Goal: Information Seeking & Learning: Learn about a topic

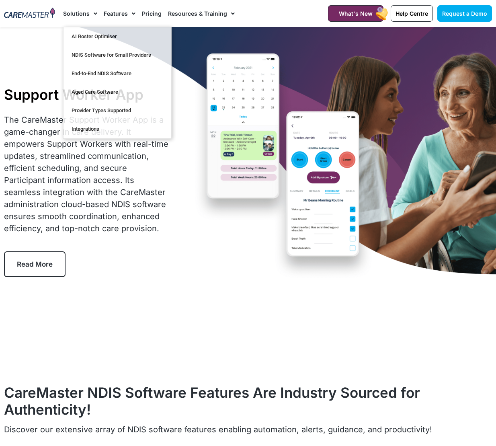
click at [28, 12] on img at bounding box center [29, 13] width 51 height 11
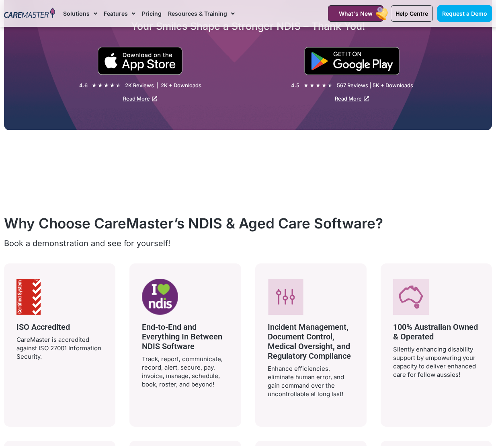
scroll to position [1166, 0]
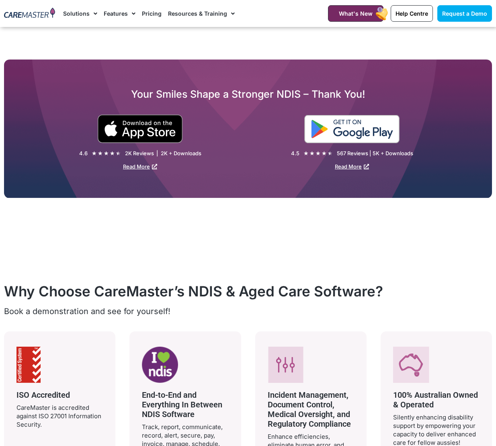
click at [318, 139] on img at bounding box center [351, 129] width 95 height 28
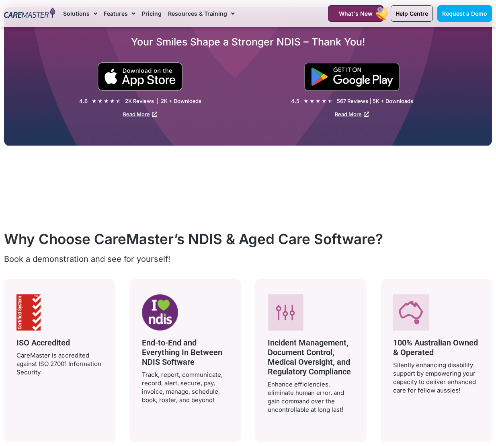
scroll to position [1286, 0]
